Goal: Information Seeking & Learning: Learn about a topic

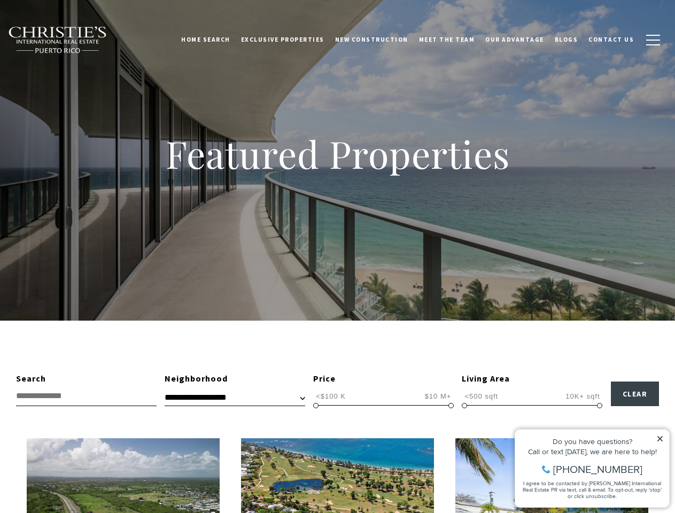
click at [337, 256] on div "Featured Properties" at bounding box center [337, 160] width 675 height 321
click at [221, 40] on link "Home Search" at bounding box center [206, 39] width 60 height 27
click at [455, 40] on link "Meet the Team" at bounding box center [446, 39] width 67 height 27
click at [653, 40] on span "button" at bounding box center [653, 40] width 14 height 1
click at [331, 396] on span "<$100 K" at bounding box center [330, 396] width 35 height 10
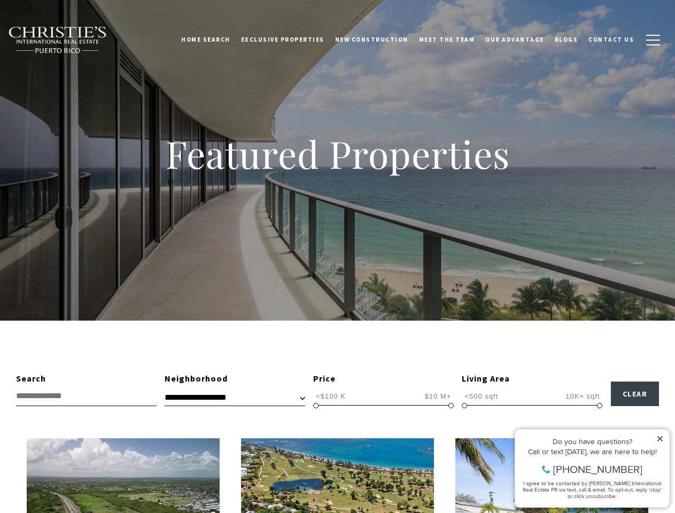
click at [438, 396] on span "$10 M+" at bounding box center [438, 396] width 32 height 10
click at [316, 405] on span at bounding box center [315, 405] width 5 height 5
click at [451, 405] on span at bounding box center [450, 405] width 5 height 5
click at [481, 396] on span "<500 sqft" at bounding box center [481, 396] width 39 height 10
click at [582, 396] on span "10K+ sqft" at bounding box center [583, 396] width 40 height 10
